Goal: Check status

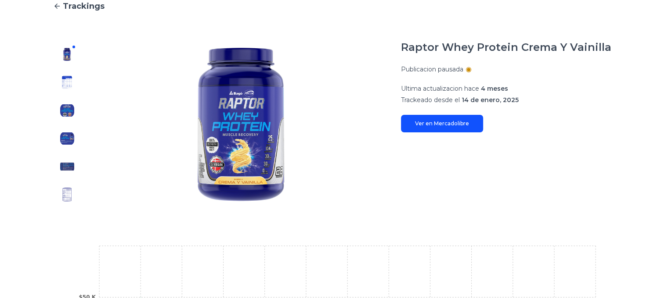
scroll to position [44, 0]
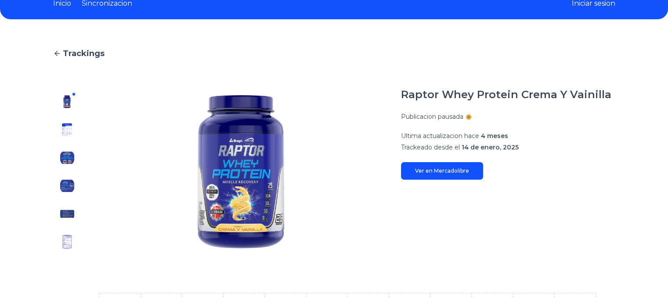
click at [68, 155] on img at bounding box center [67, 158] width 14 height 14
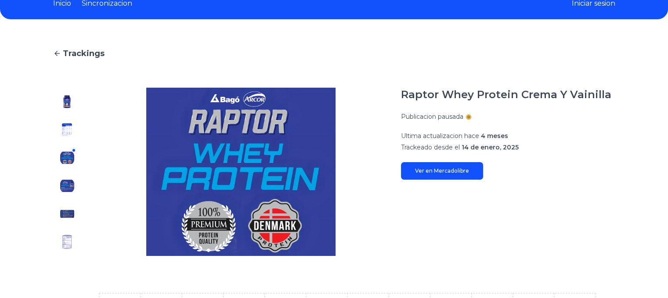
click at [71, 135] on img at bounding box center [67, 130] width 14 height 14
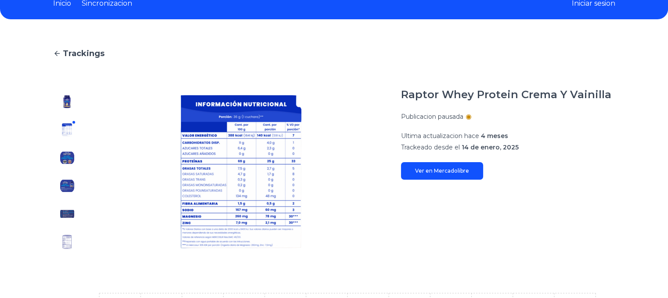
click at [70, 162] on img at bounding box center [67, 158] width 14 height 14
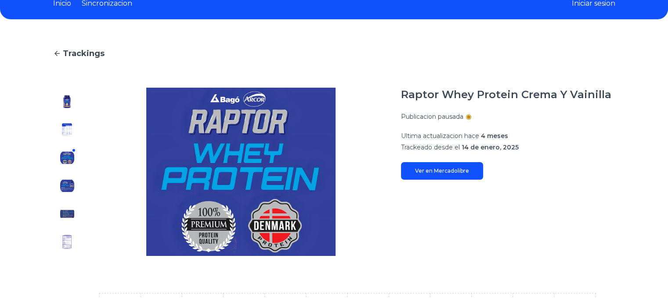
click at [77, 177] on div at bounding box center [67, 172] width 28 height 169
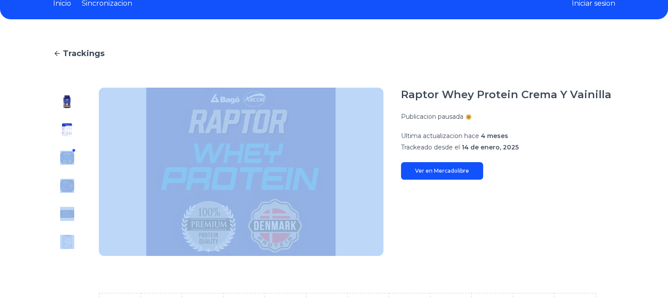
click at [77, 177] on div at bounding box center [67, 172] width 28 height 169
click at [72, 198] on div at bounding box center [67, 172] width 28 height 169
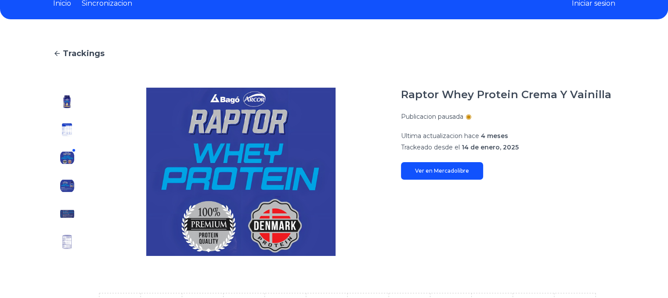
click at [70, 188] on img at bounding box center [67, 186] width 14 height 14
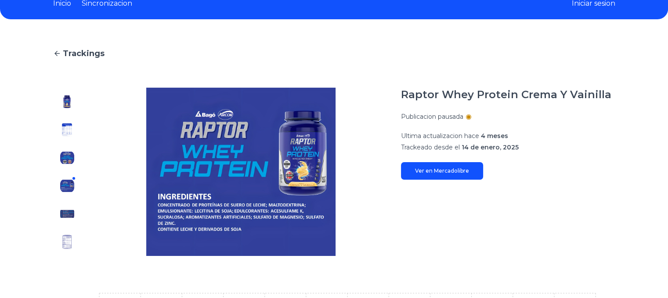
click at [75, 206] on div at bounding box center [67, 172] width 28 height 169
click at [74, 218] on img at bounding box center [67, 214] width 14 height 14
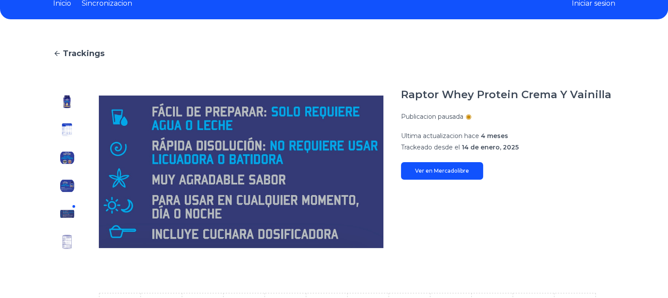
click at [70, 244] on img at bounding box center [67, 242] width 14 height 14
